Goal: Transaction & Acquisition: Purchase product/service

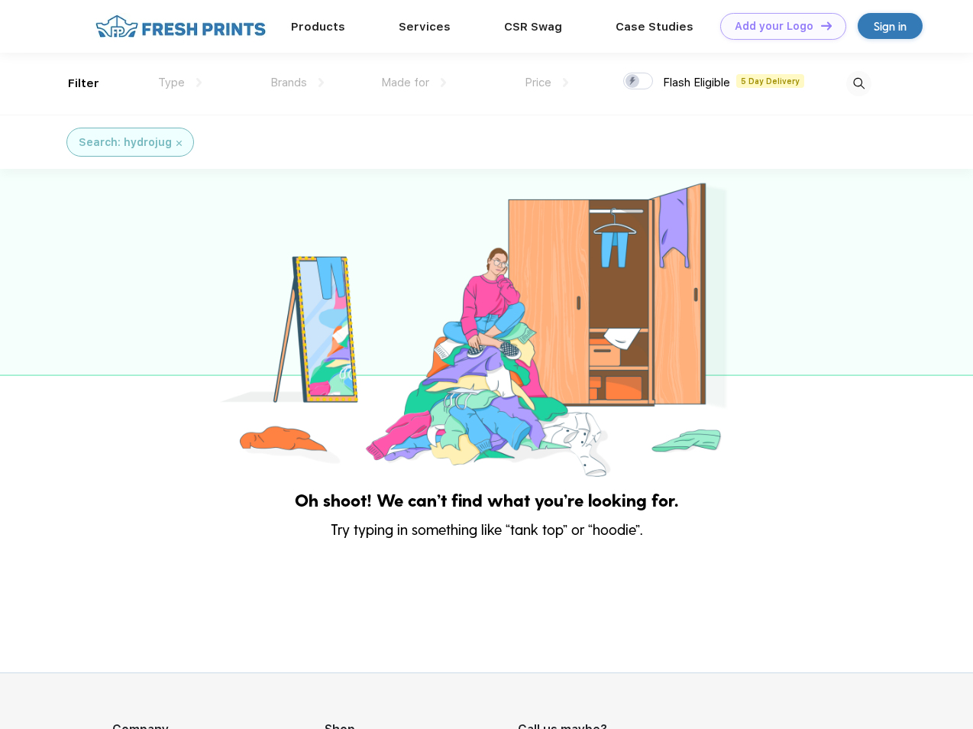
click at [778, 26] on link "Add your Logo Design Tool" at bounding box center [783, 26] width 126 height 27
click at [0, 0] on div "Design Tool" at bounding box center [0, 0] width 0 height 0
click at [820, 25] on link "Add your Logo Design Tool" at bounding box center [783, 26] width 126 height 27
click at [73, 83] on div "Filter" at bounding box center [83, 84] width 31 height 18
click at [180, 82] on span "Type" at bounding box center [171, 83] width 27 height 14
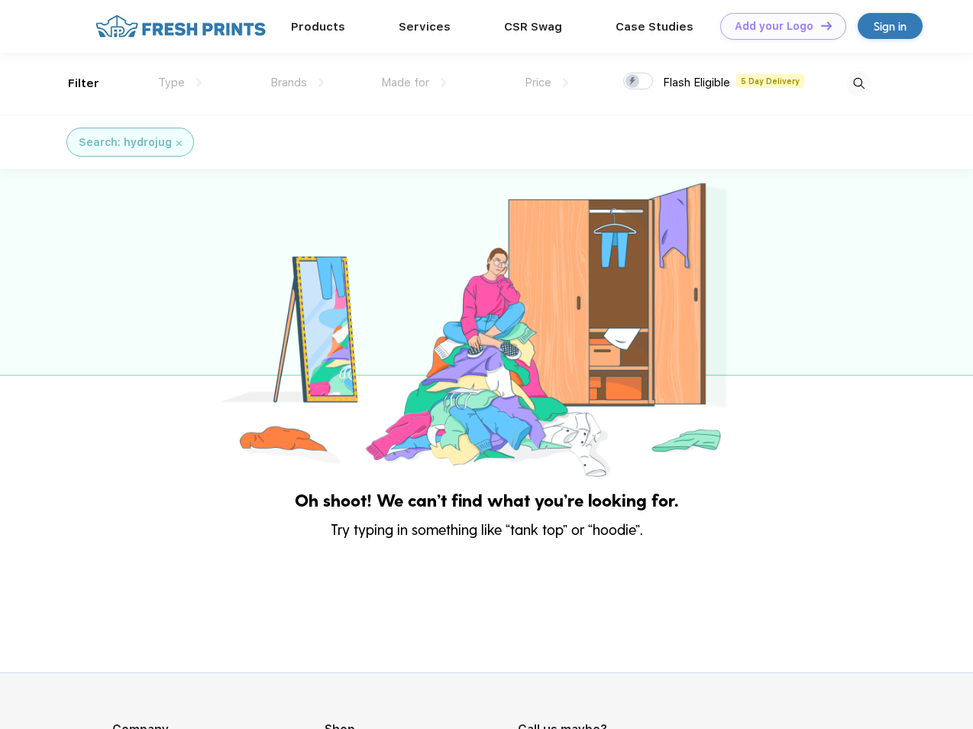
click at [297, 82] on span "Brands" at bounding box center [288, 83] width 37 height 14
click at [414, 82] on span "Made for" at bounding box center [405, 83] width 48 height 14
click at [547, 82] on span "Price" at bounding box center [538, 83] width 27 height 14
click at [639, 82] on div at bounding box center [638, 81] width 30 height 17
click at [633, 82] on input "checkbox" at bounding box center [628, 77] width 10 height 10
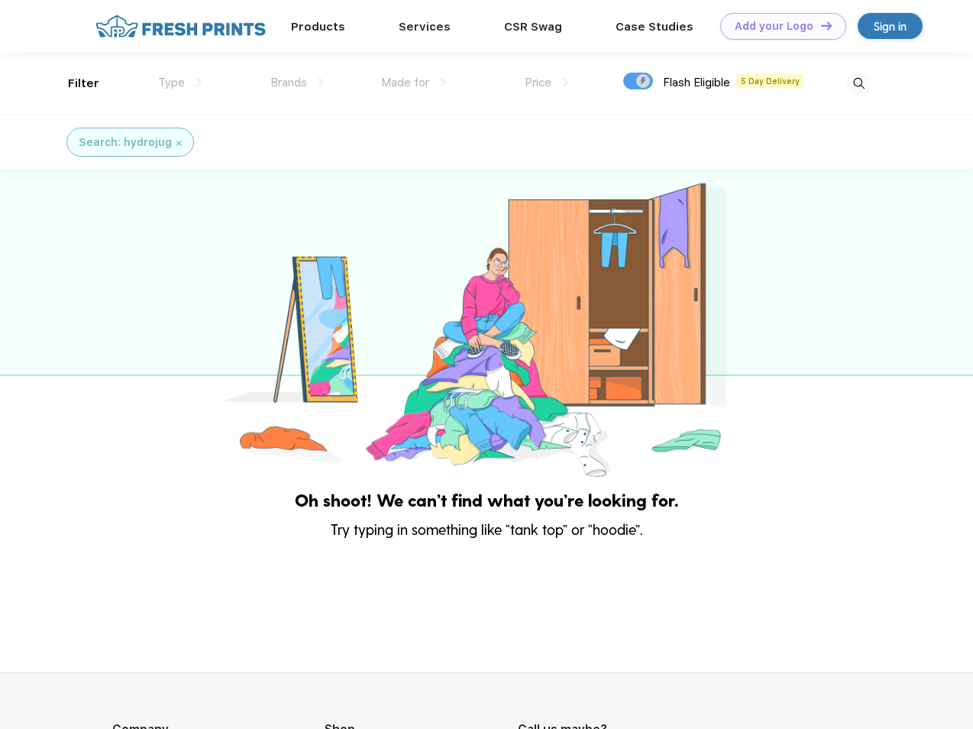
click at [858, 83] on img at bounding box center [858, 83] width 25 height 25
